Goal: Task Accomplishment & Management: Manage account settings

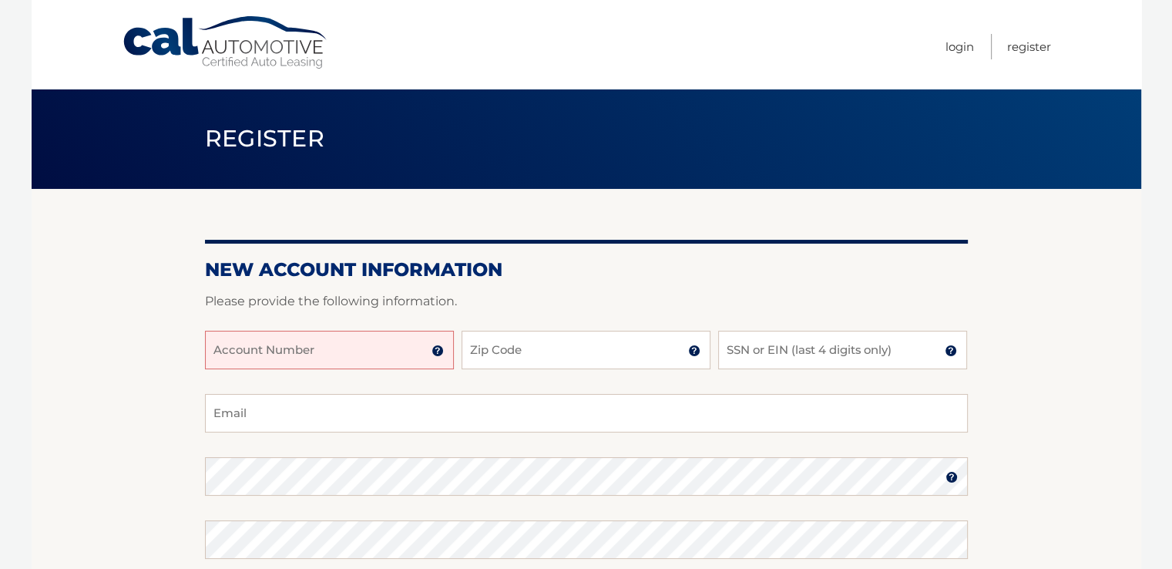
click at [388, 355] on input "Account Number" at bounding box center [329, 350] width 249 height 39
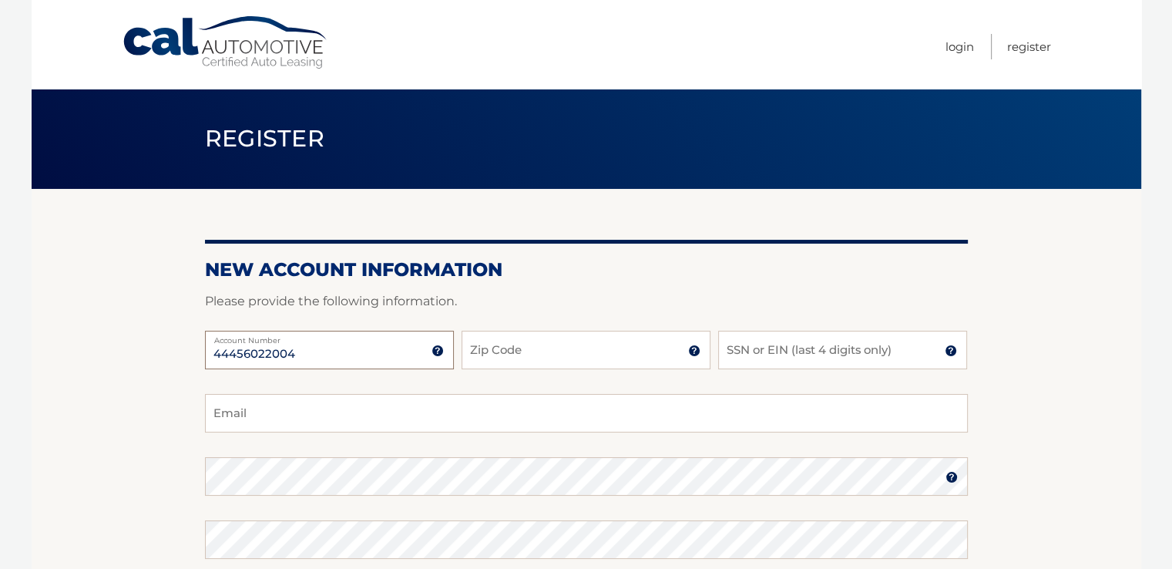
type input "44456022004"
type input "07065"
type input "8569"
type input "edm812@gmail.com"
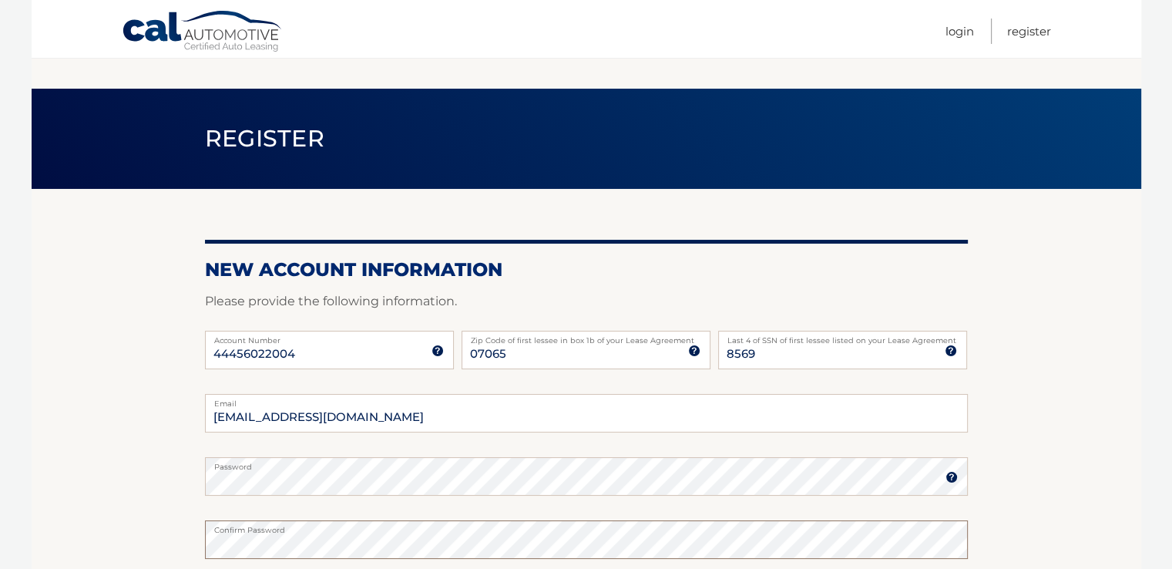
scroll to position [154, 0]
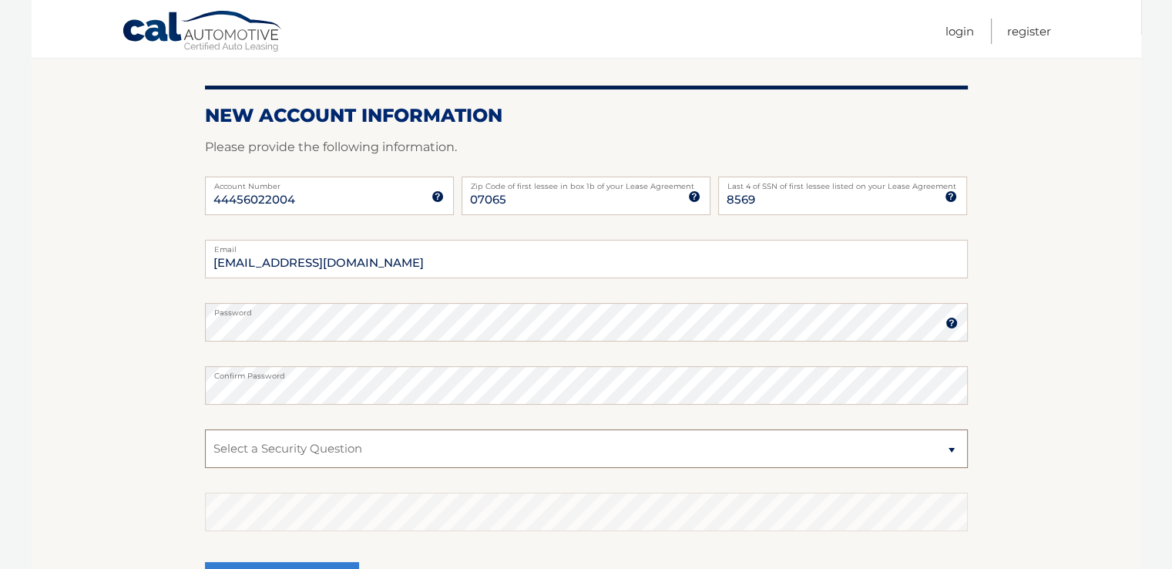
click at [958, 445] on select "Select a Security Question What was the name of your elementary school? What is…" at bounding box center [586, 448] width 763 height 39
select select "3"
click at [205, 429] on select "Select a Security Question What was the name of your elementary school? What is…" at bounding box center [586, 448] width 763 height 39
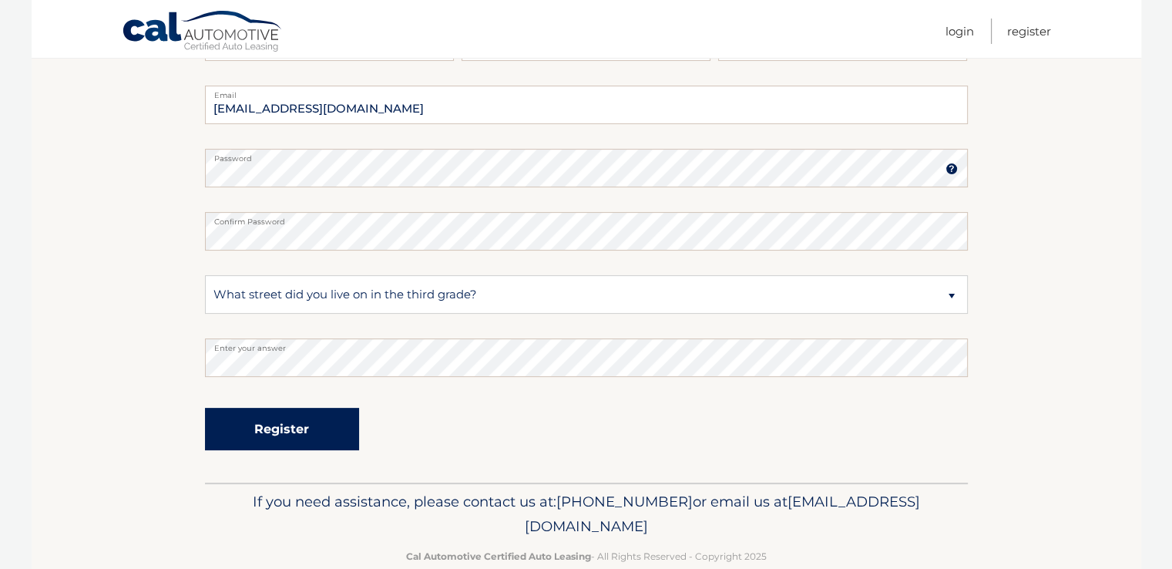
click at [280, 431] on button "Register" at bounding box center [282, 429] width 154 height 42
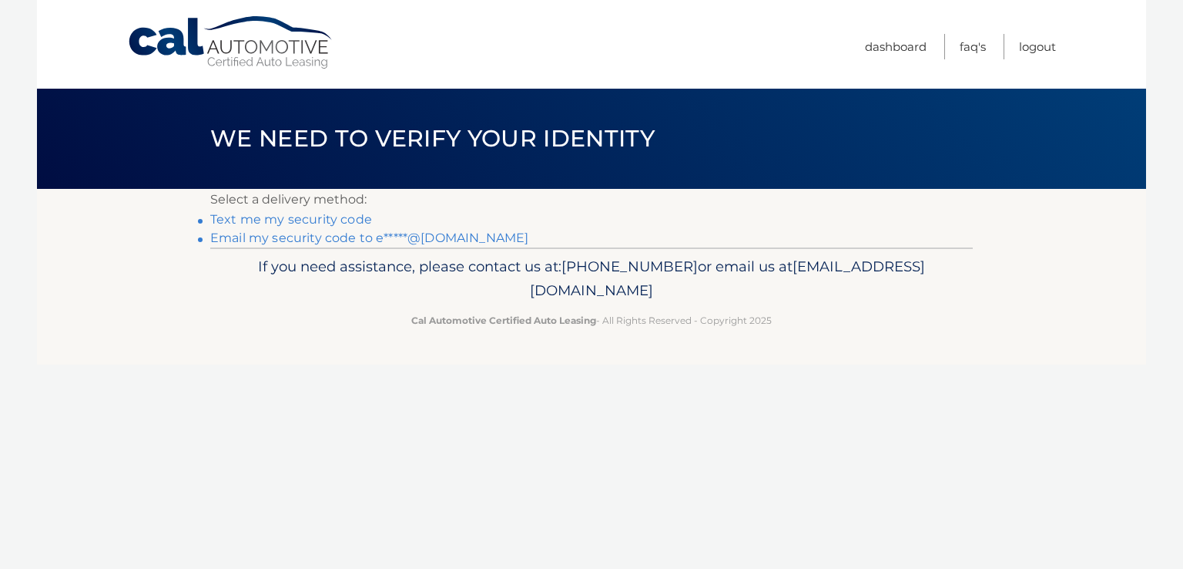
click at [310, 220] on link "Text me my security code" at bounding box center [291, 219] width 162 height 15
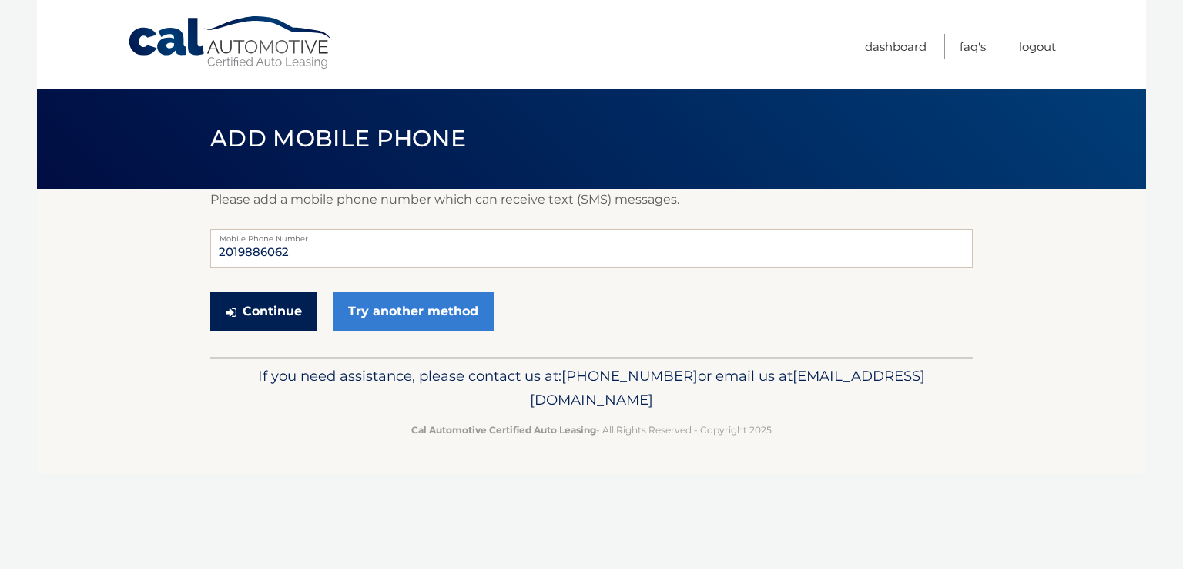
click at [271, 308] on button "Continue" at bounding box center [263, 311] width 107 height 39
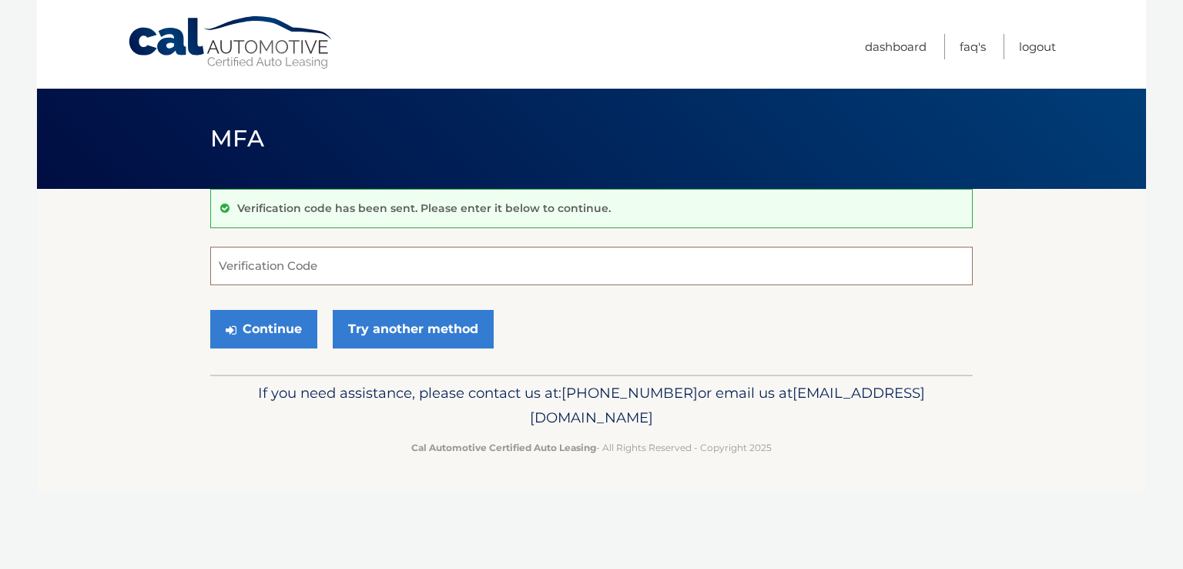
click at [327, 265] on input "Verification Code" at bounding box center [591, 266] width 763 height 39
type input "393756"
click at [274, 332] on button "Continue" at bounding box center [263, 329] width 107 height 39
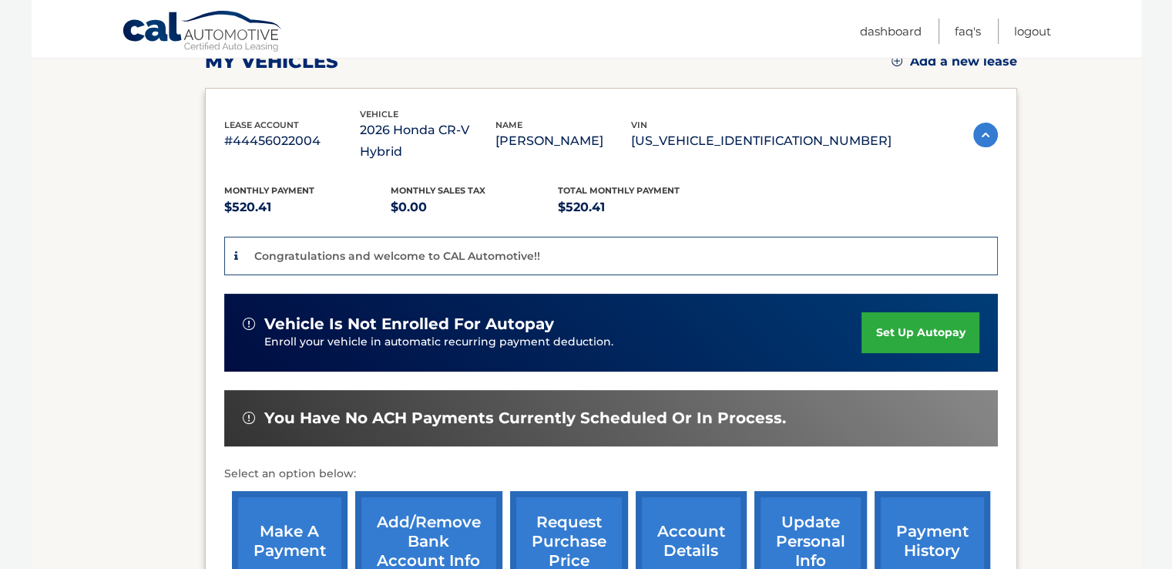
scroll to position [308, 0]
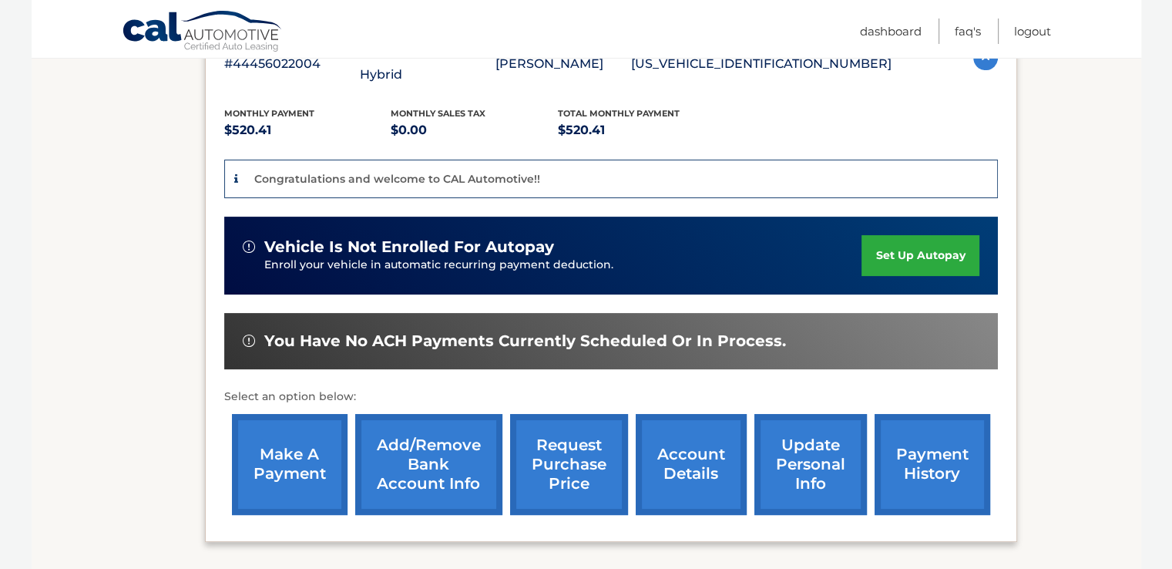
click at [286, 445] on link "make a payment" at bounding box center [290, 464] width 116 height 101
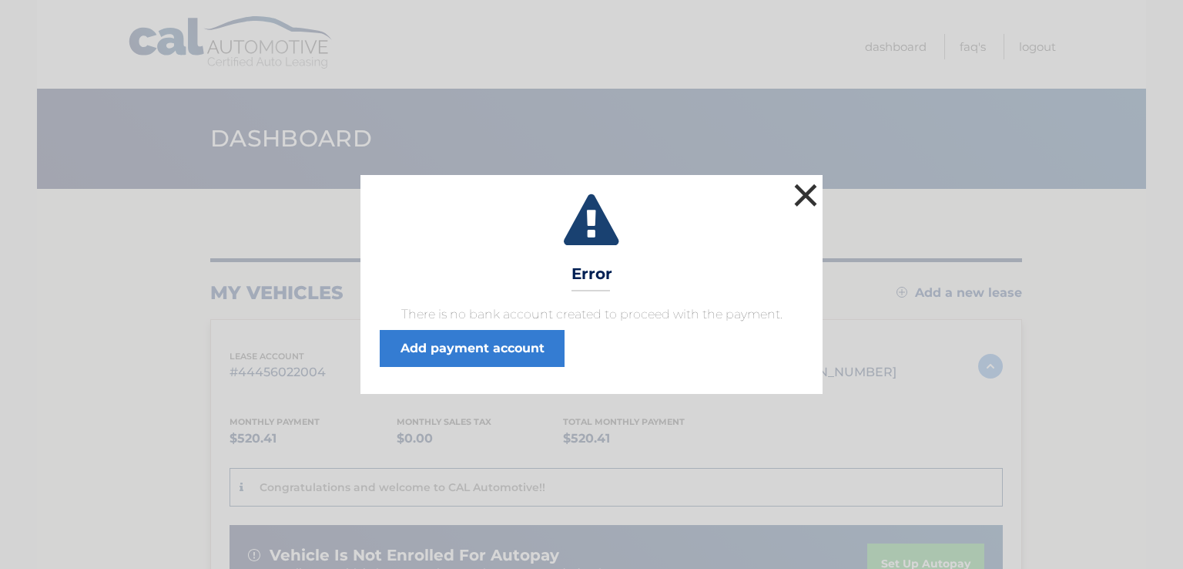
click at [805, 189] on button "×" at bounding box center [805, 195] width 31 height 31
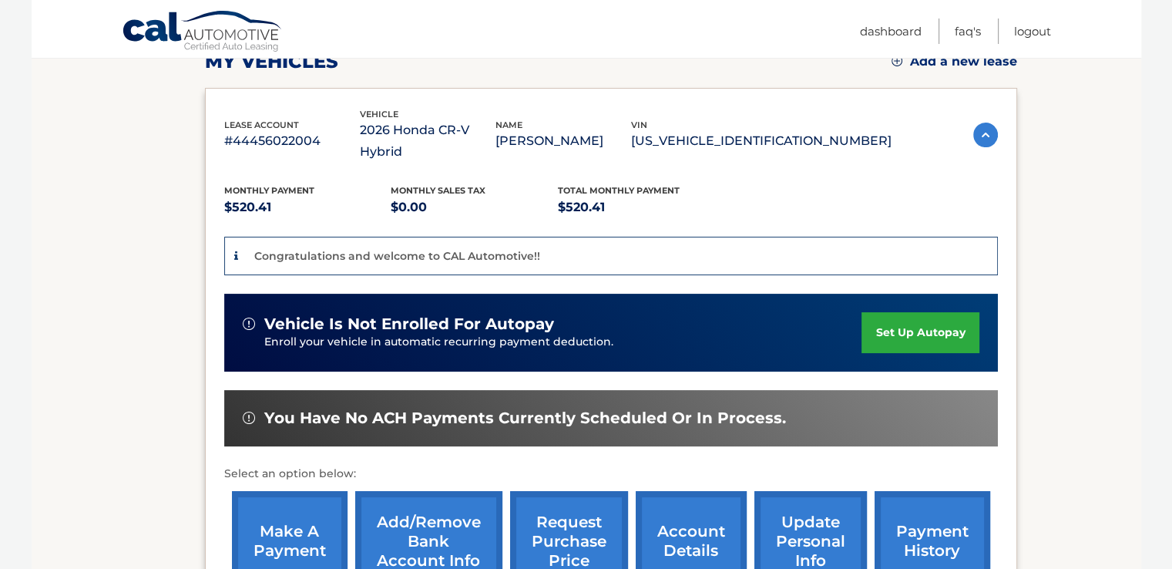
scroll to position [308, 0]
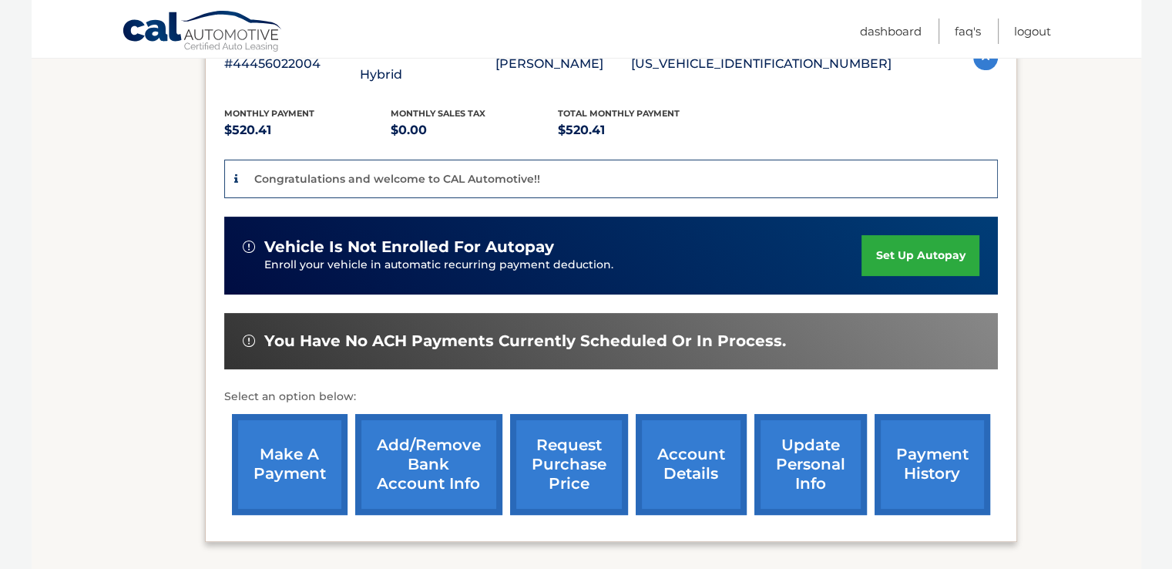
click at [428, 445] on link "Add/Remove bank account info" at bounding box center [428, 464] width 147 height 101
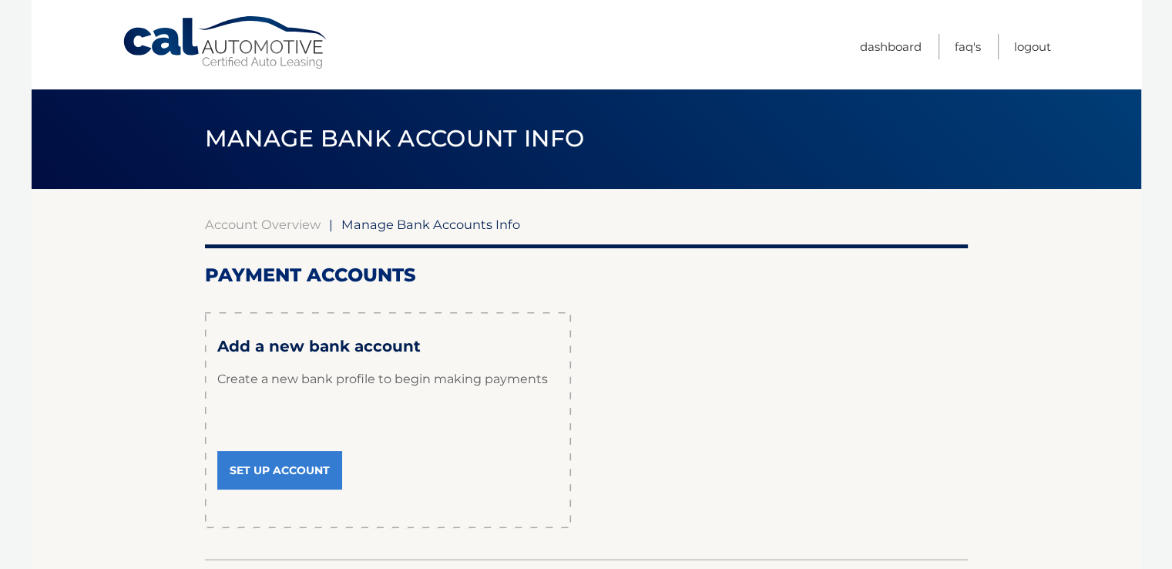
click at [278, 474] on link "Set Up Account" at bounding box center [279, 470] width 125 height 39
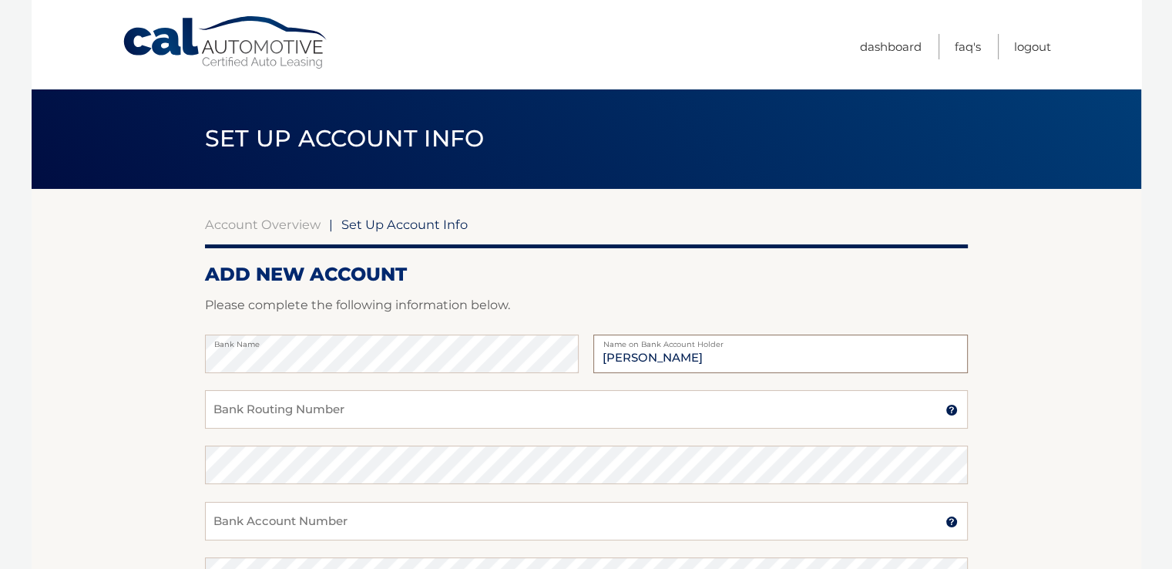
type input "Edwin Maldonado"
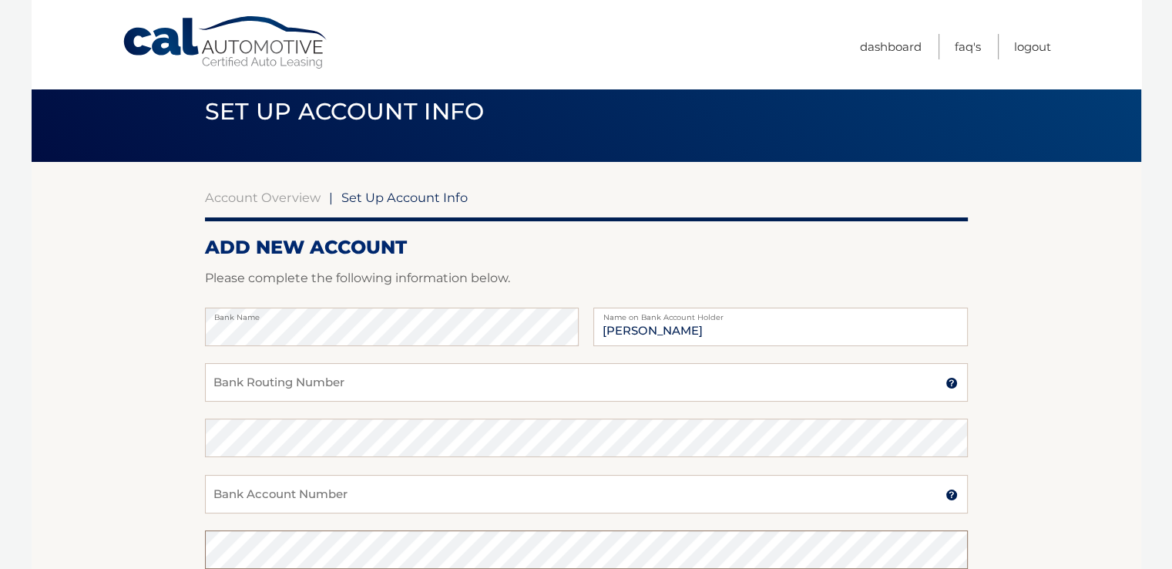
scroll to position [104, 0]
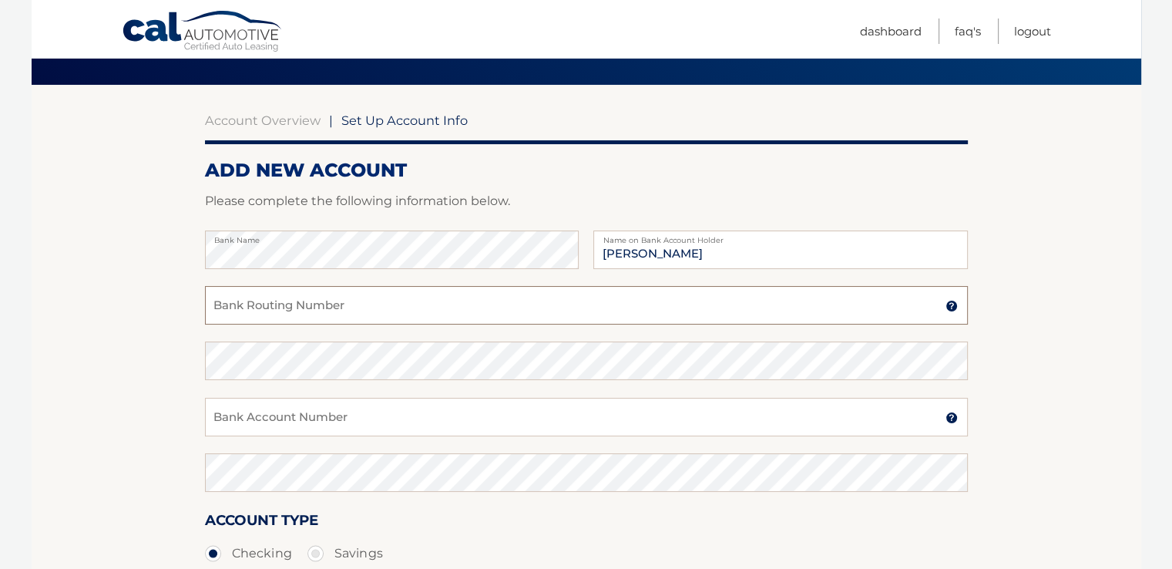
click at [245, 309] on input "Bank Routing Number" at bounding box center [586, 305] width 763 height 39
paste input "021200025"
type input "021200025"
click at [253, 418] on input "Bank Account Number" at bounding box center [586, 417] width 763 height 39
paste input "1010293338196"
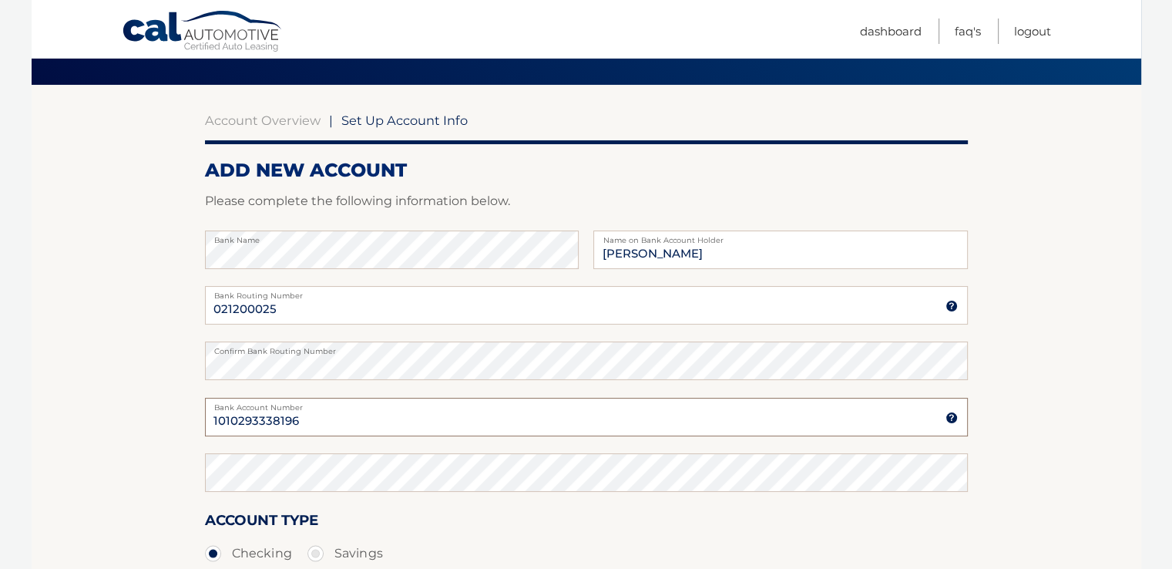
type input "1010293338196"
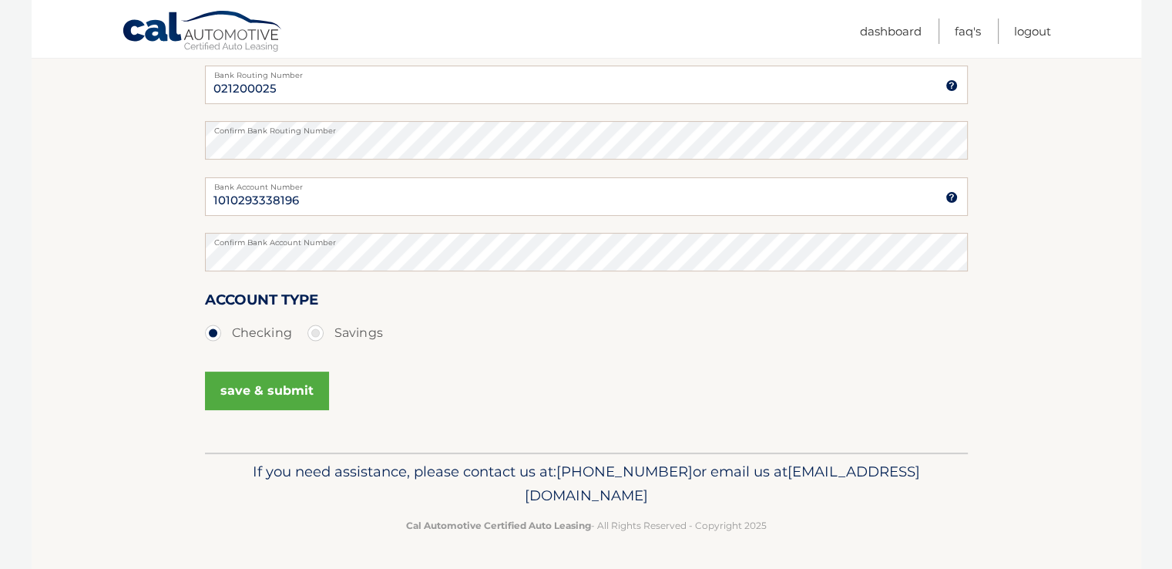
click at [263, 389] on button "save & submit" at bounding box center [267, 390] width 124 height 39
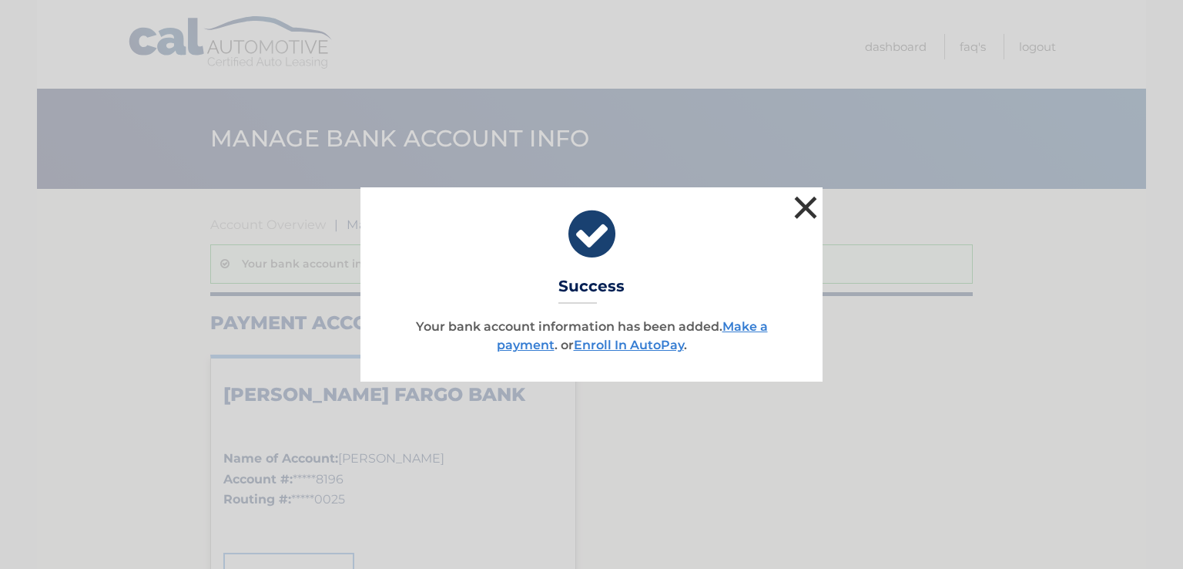
click at [805, 204] on button "×" at bounding box center [805, 207] width 31 height 31
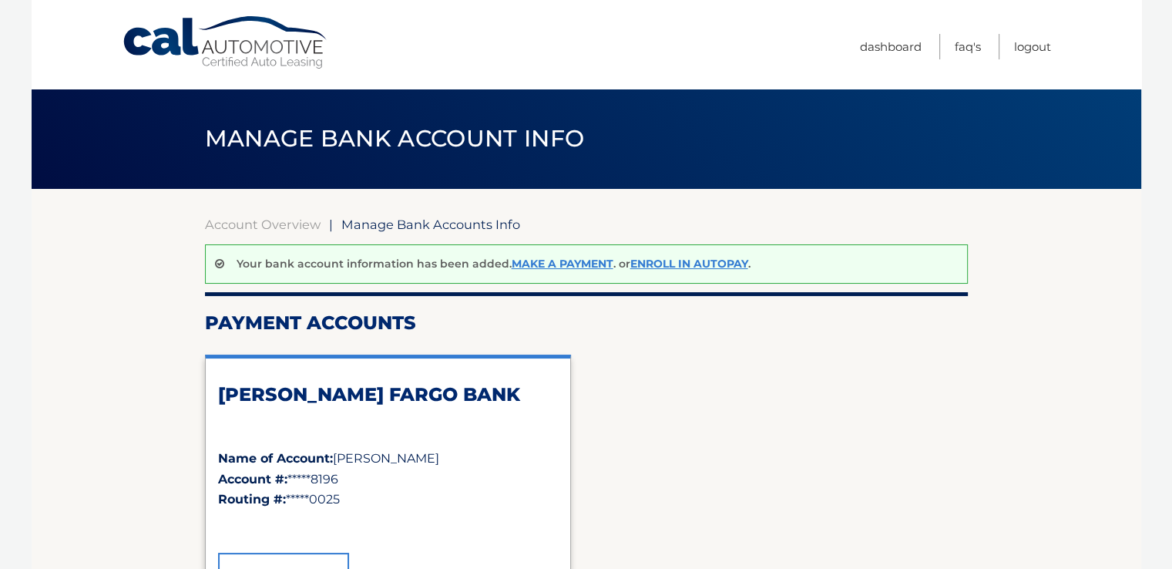
click at [1030, 404] on section "Account Overview | Manage Bank Accounts Info Your bank account information has …" at bounding box center [586, 549] width 1109 height 720
click at [260, 222] on link "Account Overview" at bounding box center [263, 223] width 116 height 15
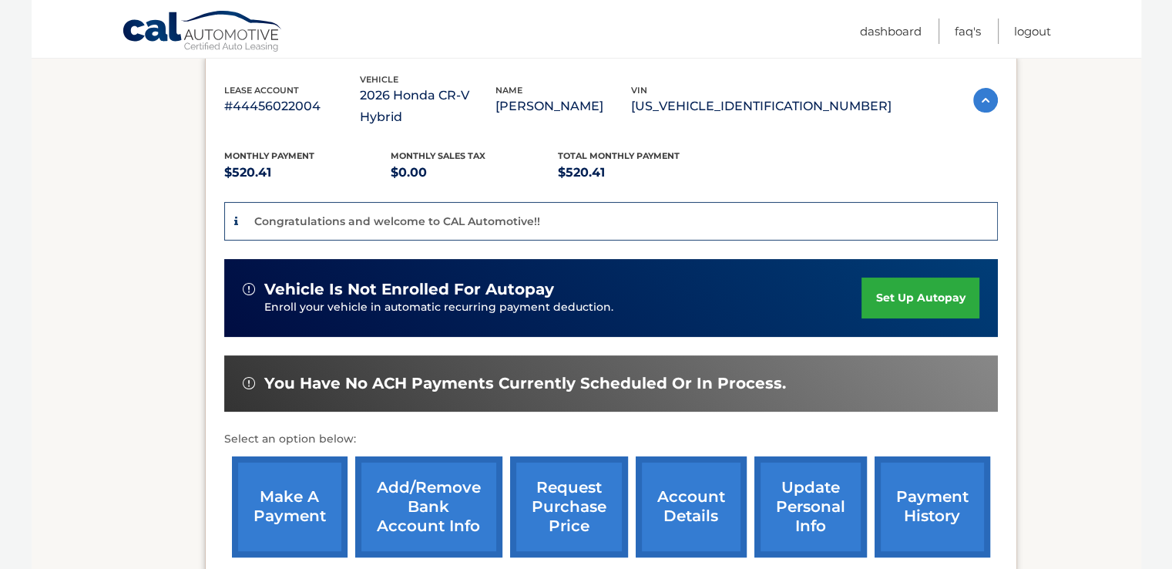
scroll to position [343, 0]
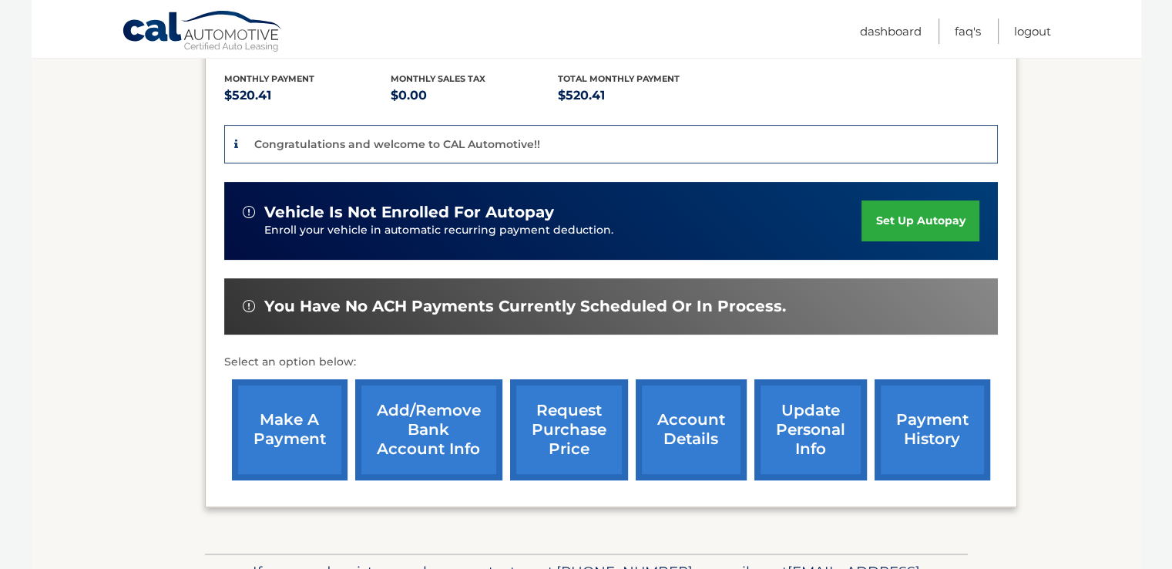
click at [696, 414] on link "account details" at bounding box center [691, 429] width 111 height 101
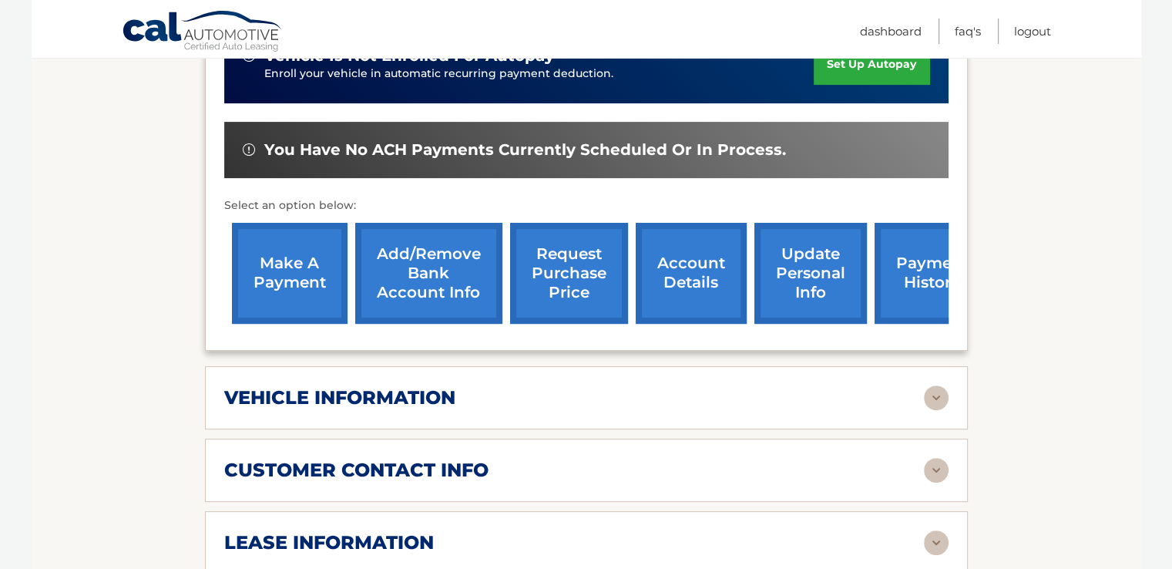
scroll to position [616, 0]
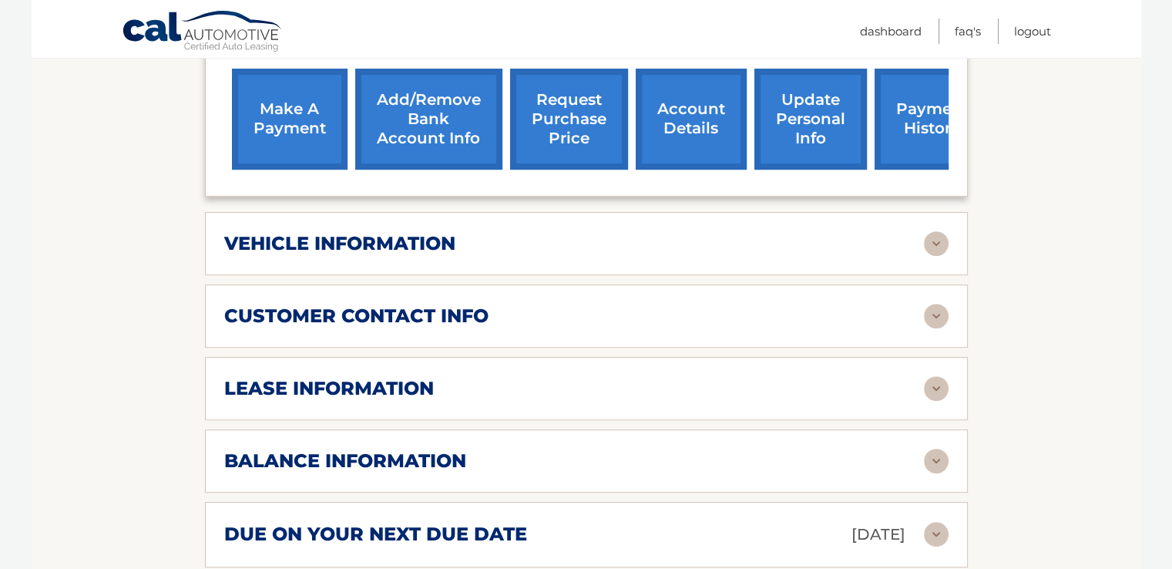
click at [932, 231] on img at bounding box center [936, 243] width 25 height 25
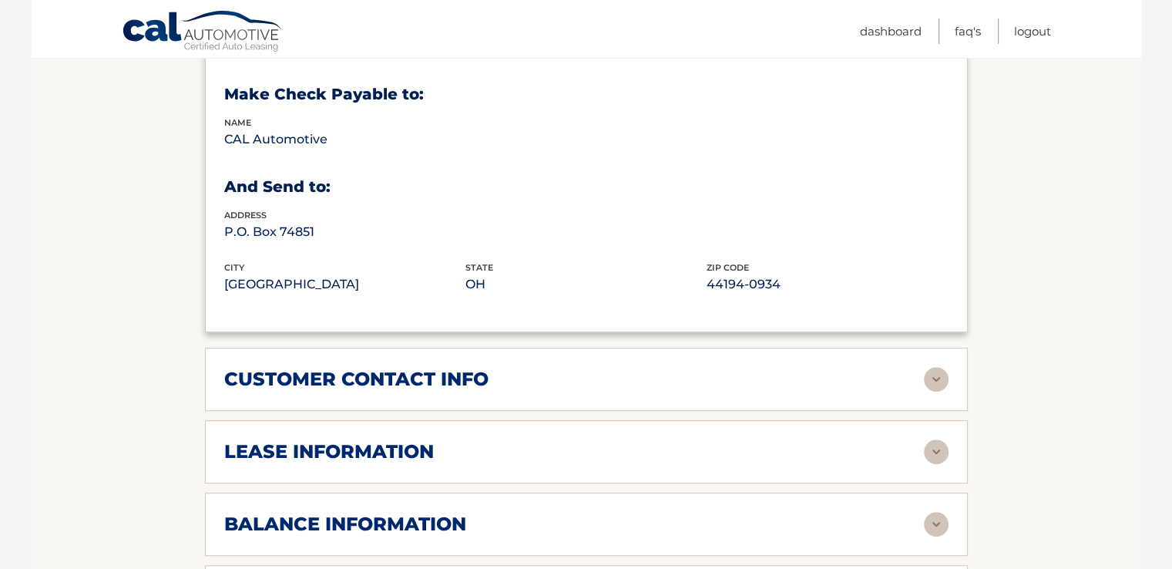
scroll to position [1002, 0]
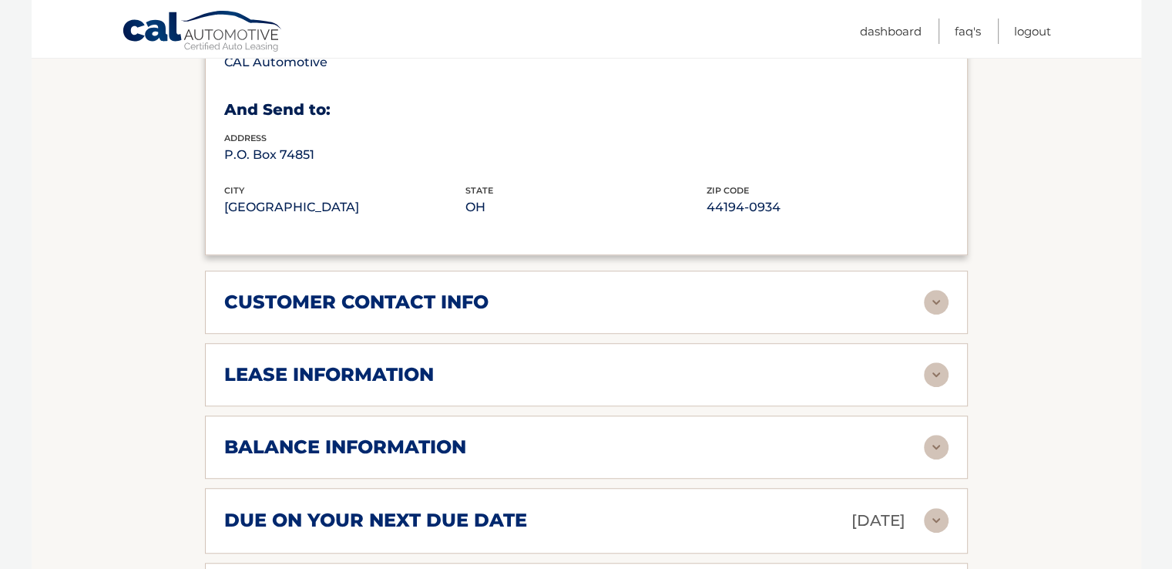
click at [940, 290] on img at bounding box center [936, 302] width 25 height 25
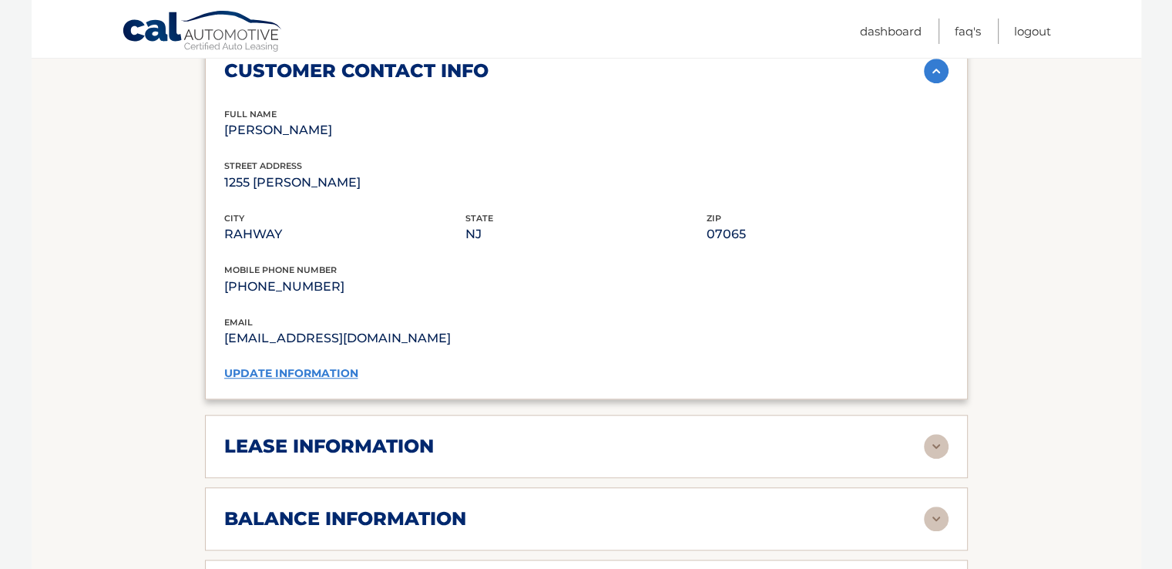
scroll to position [1387, 0]
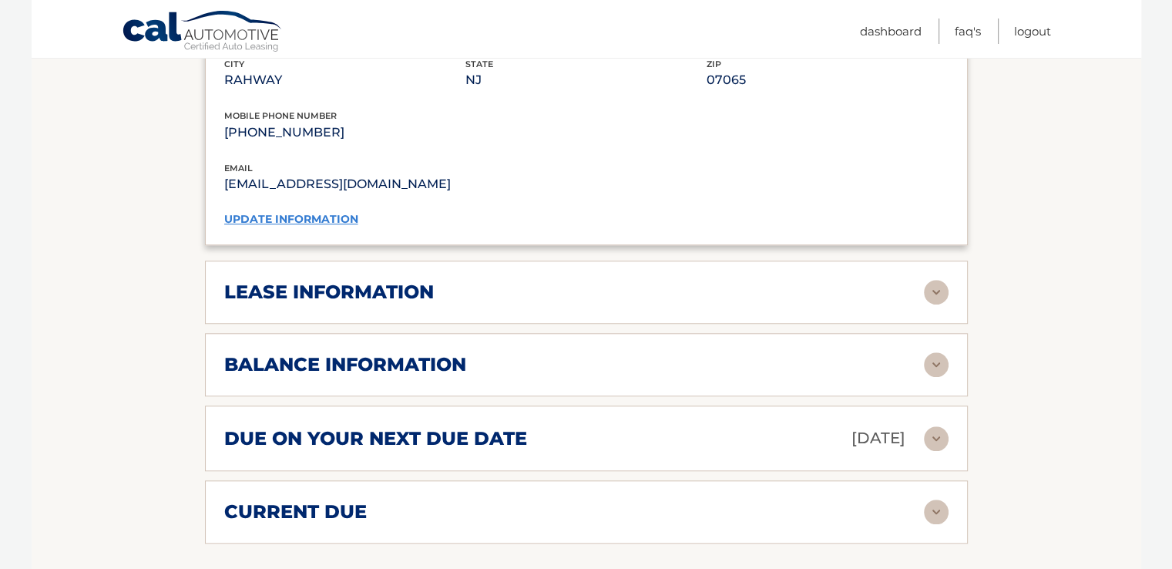
click at [937, 280] on img at bounding box center [936, 292] width 25 height 25
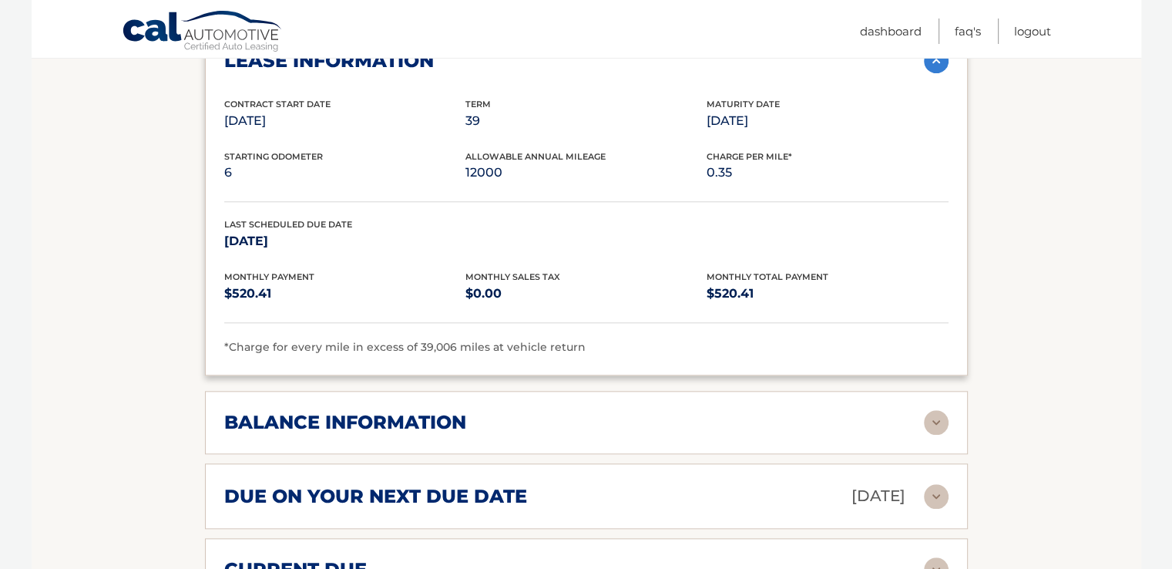
scroll to position [1695, 0]
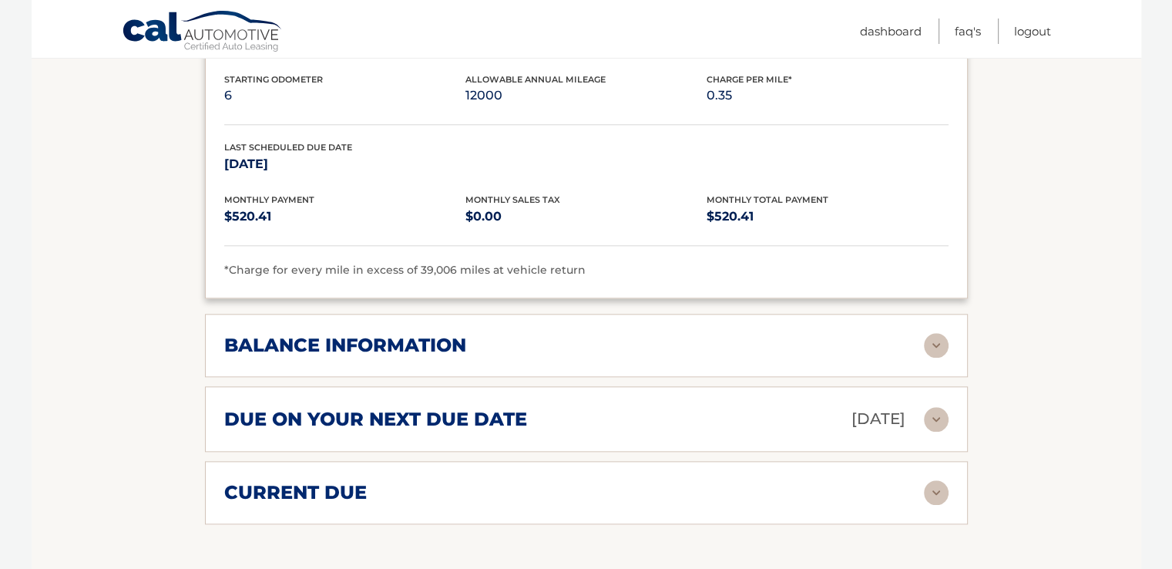
click at [932, 333] on img at bounding box center [936, 345] width 25 height 25
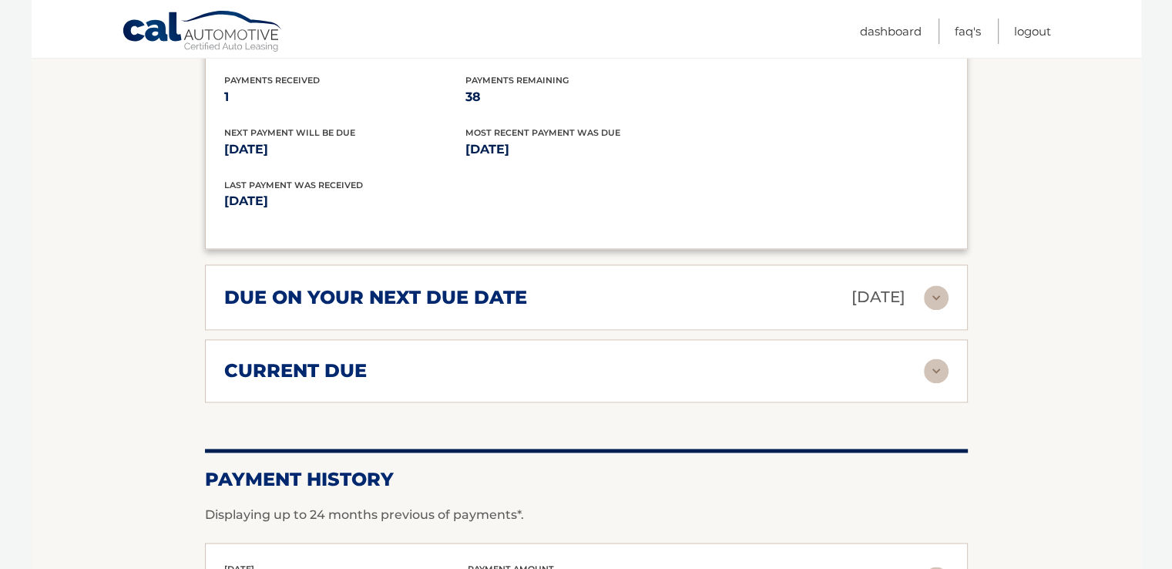
scroll to position [2080, 0]
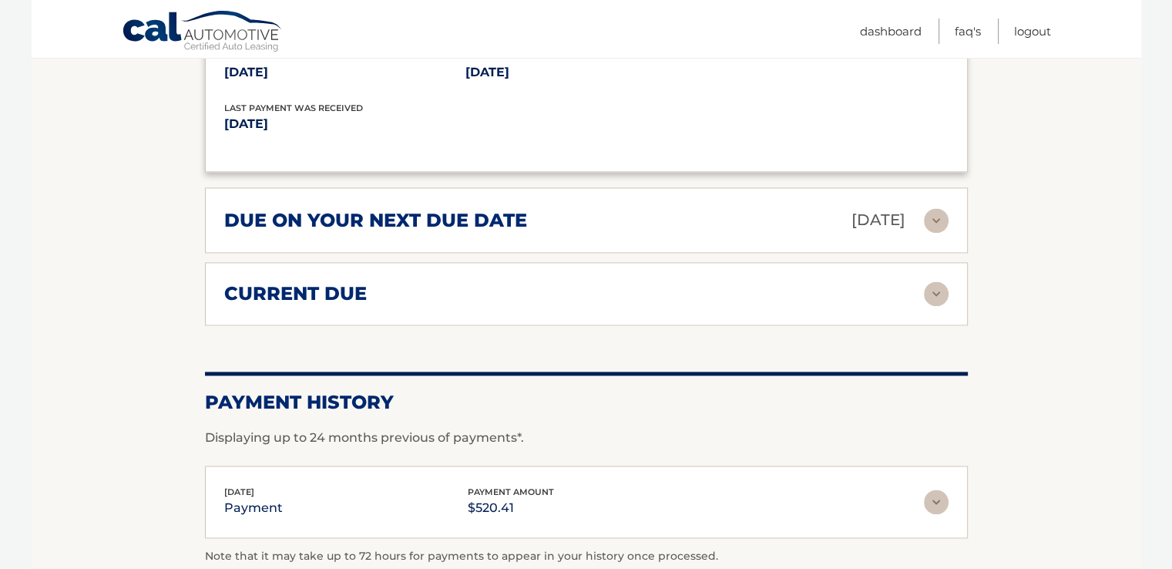
click at [933, 208] on img at bounding box center [936, 220] width 25 height 25
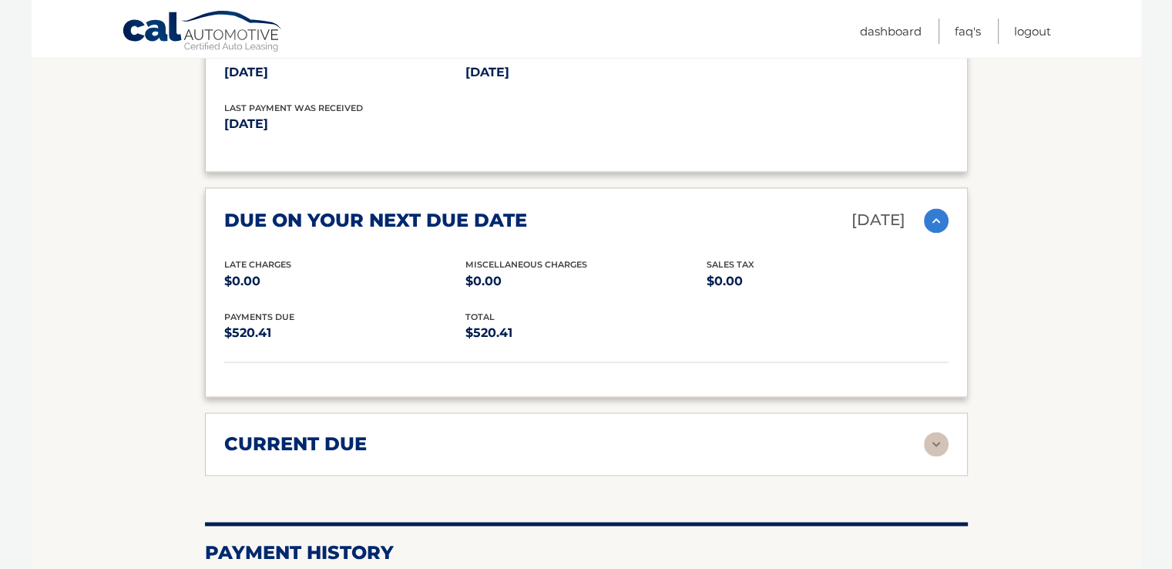
scroll to position [2234, 0]
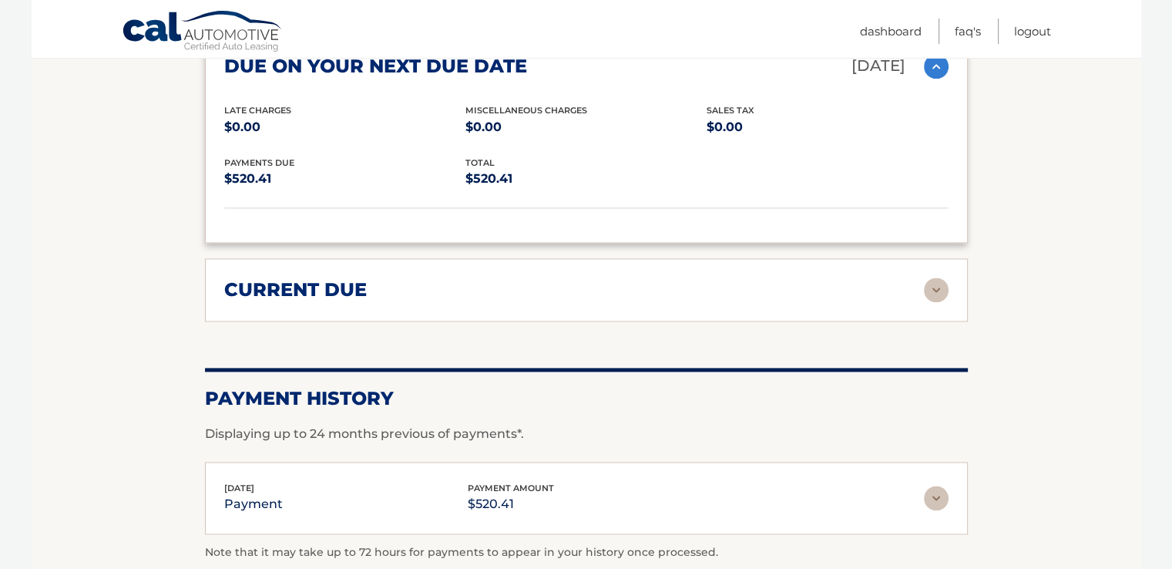
click at [928, 277] on img at bounding box center [936, 289] width 25 height 25
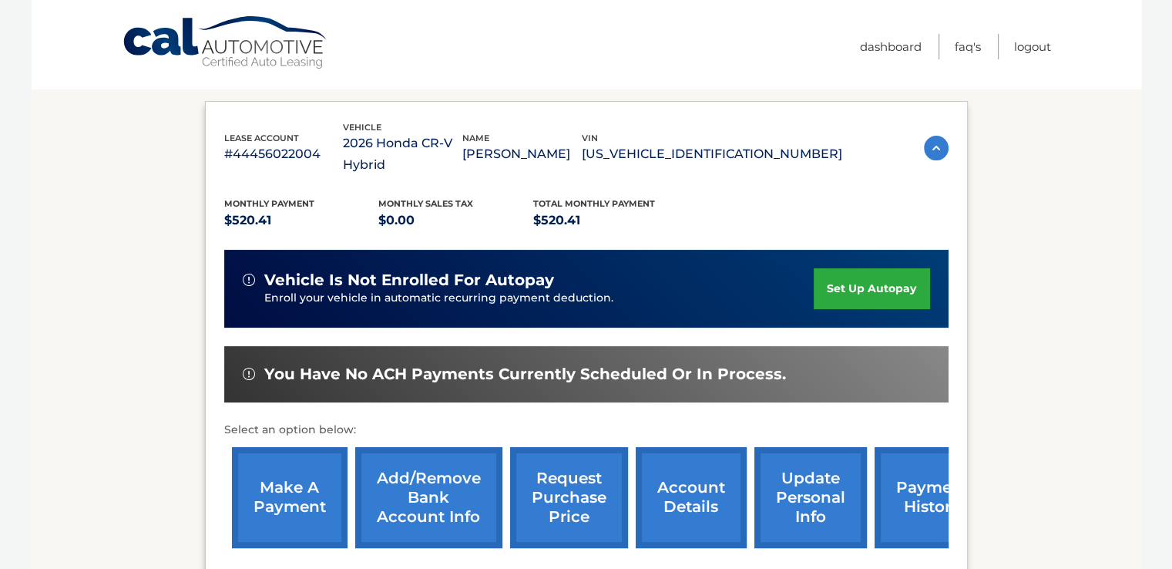
scroll to position [0, 0]
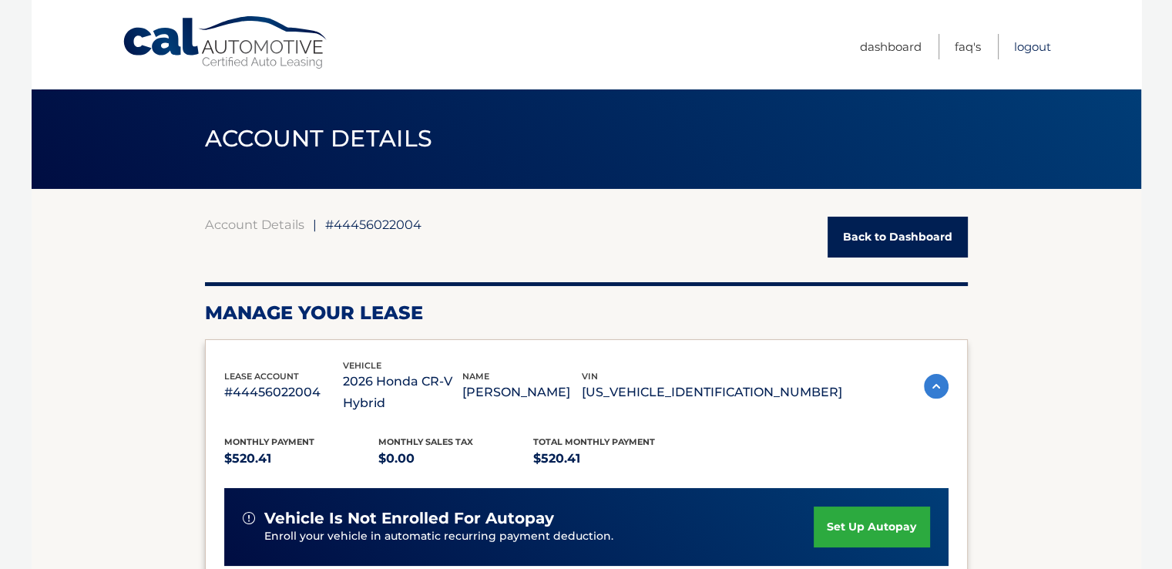
click at [1025, 47] on link "Logout" at bounding box center [1032, 46] width 37 height 25
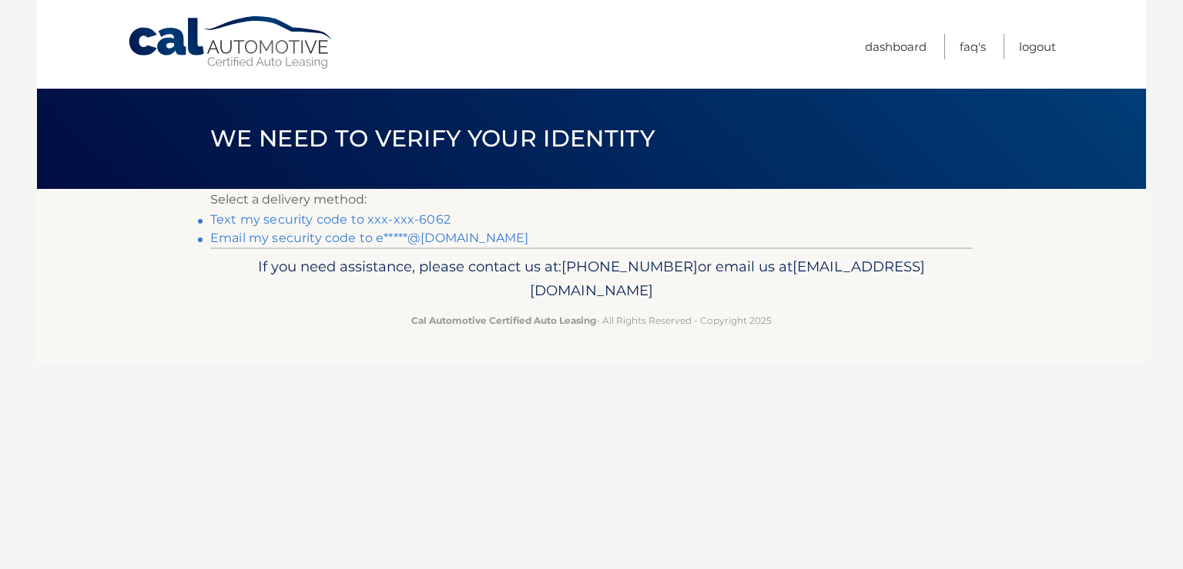
click at [401, 221] on link "Text my security code to xxx-xxx-6062" at bounding box center [330, 219] width 240 height 15
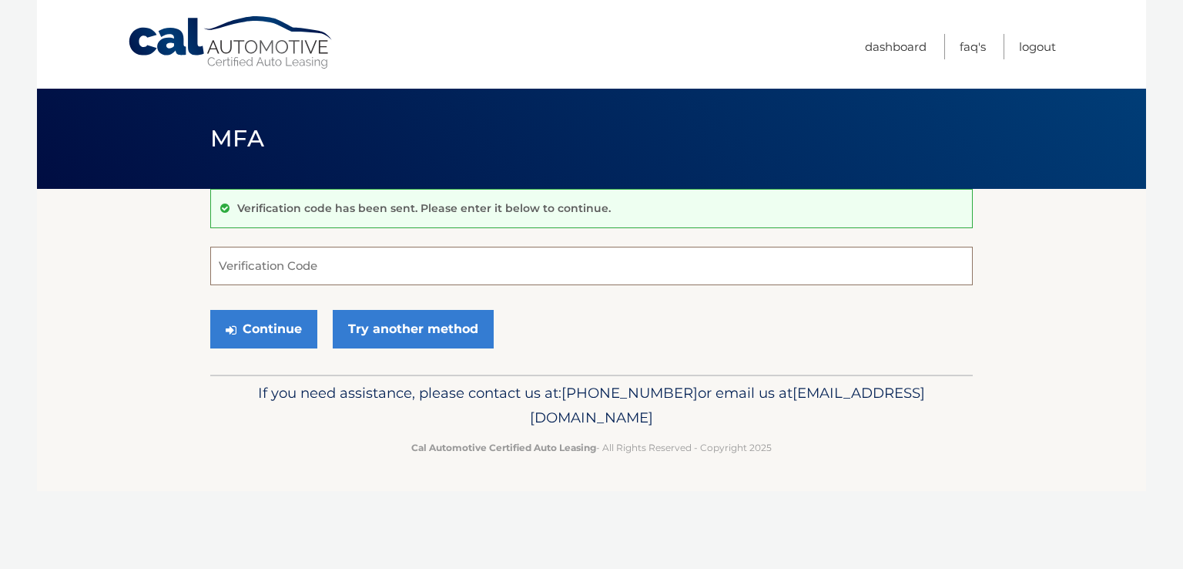
click at [345, 254] on input "Verification Code" at bounding box center [591, 266] width 763 height 39
type input "189663"
click at [210, 310] on button "Continue" at bounding box center [263, 329] width 107 height 39
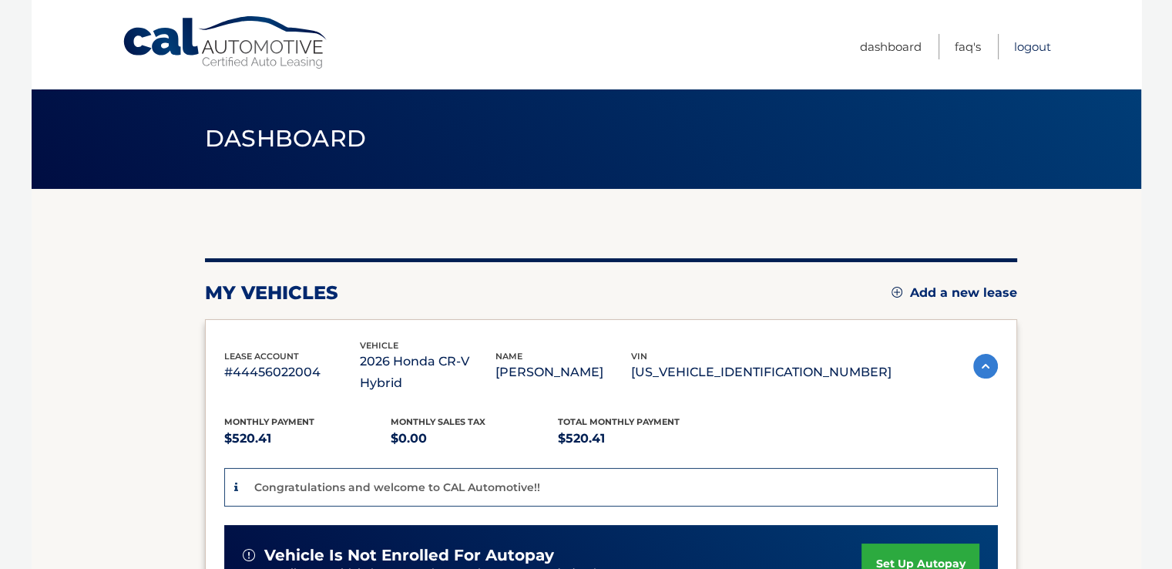
click at [1039, 47] on link "Logout" at bounding box center [1032, 46] width 37 height 25
